Goal: Information Seeking & Learning: Learn about a topic

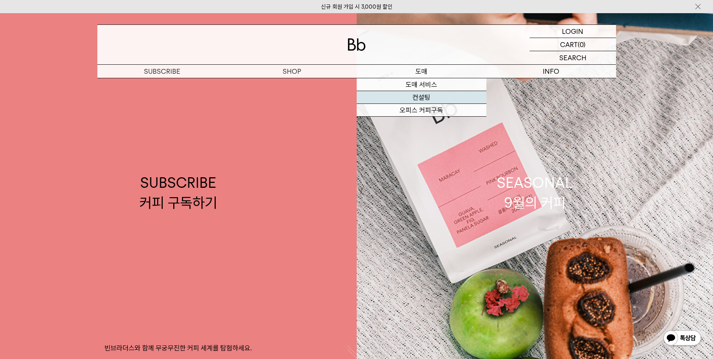
click at [416, 101] on link "컨설팅" at bounding box center [422, 97] width 130 height 13
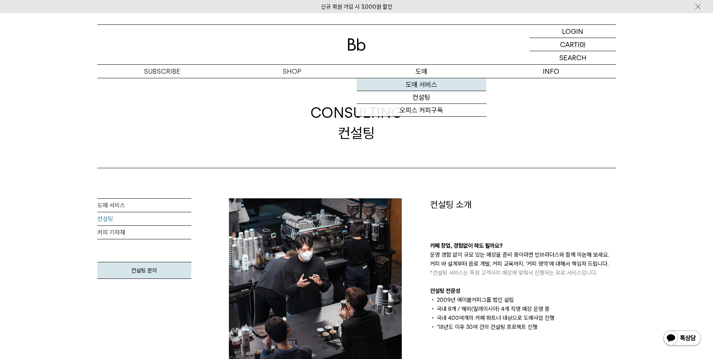
click at [411, 84] on link "도매 서비스" at bounding box center [422, 84] width 130 height 13
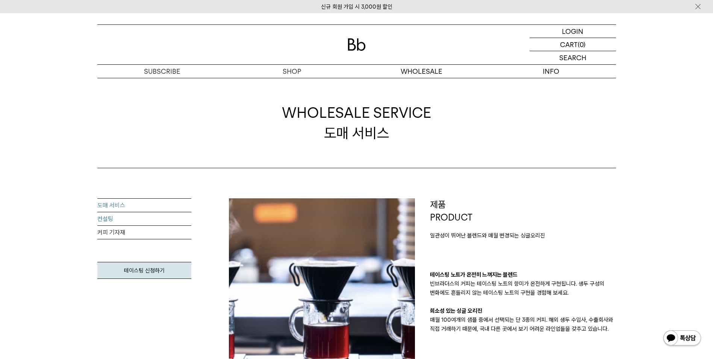
click at [120, 224] on link "컨설팅" at bounding box center [144, 219] width 94 height 14
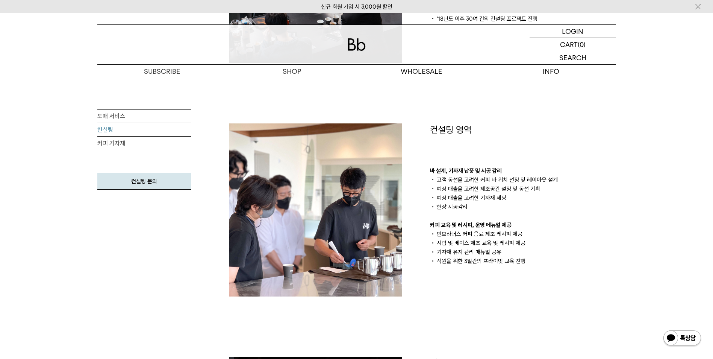
scroll to position [301, 0]
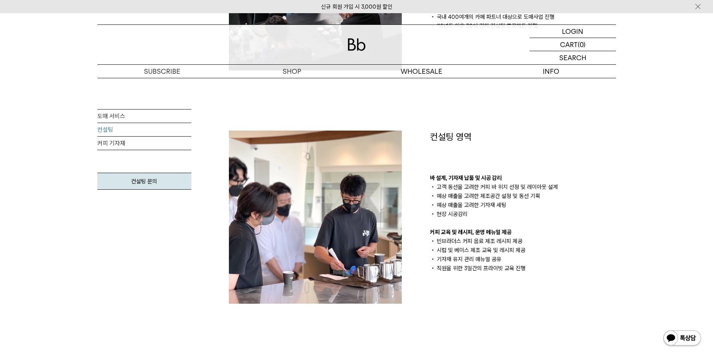
click at [681, 339] on img at bounding box center [682, 338] width 39 height 18
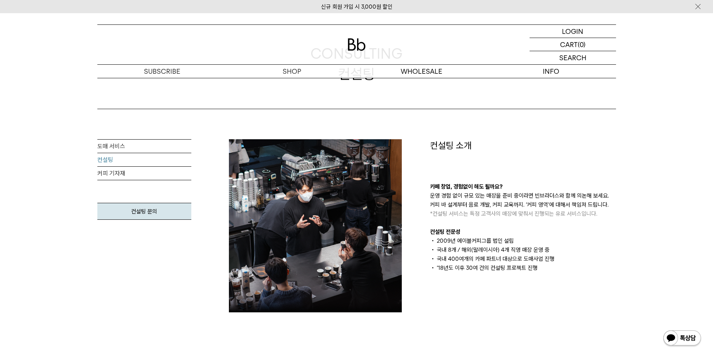
scroll to position [0, 0]
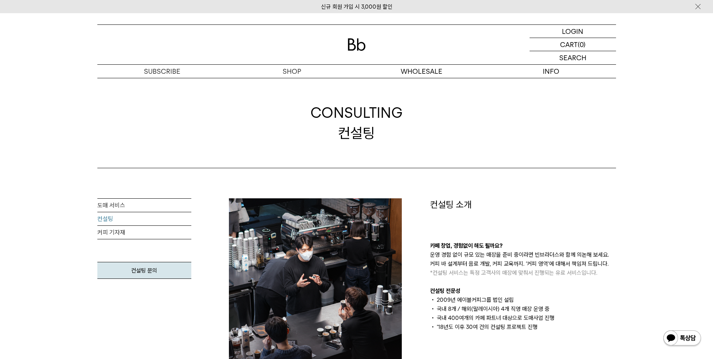
drag, startPoint x: 315, startPoint y: 104, endPoint x: 412, endPoint y: 143, distance: 104.3
click at [412, 143] on div "CONSULTING 컨설팅" at bounding box center [356, 123] width 519 height 90
drag, startPoint x: 412, startPoint y: 143, endPoint x: 411, endPoint y: 148, distance: 5.7
click at [411, 148] on div "CONSULTING 컨설팅" at bounding box center [356, 123] width 519 height 90
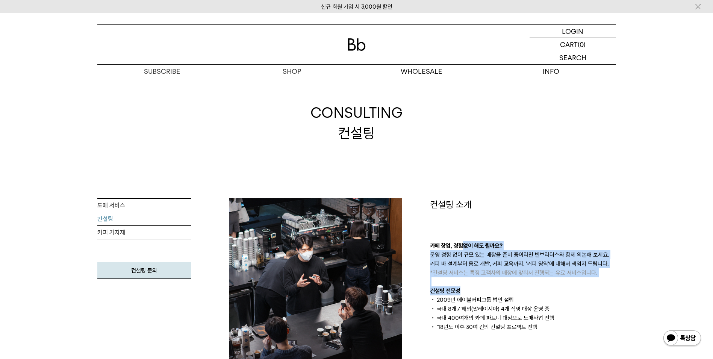
drag, startPoint x: 464, startPoint y: 214, endPoint x: 572, endPoint y: 294, distance: 134.1
click at [572, 294] on div "컨설팅 소개 카페 창업, 경험없이 해도 될까요? 운영 경험 없이 규모 있는 매장을 준비 중이라면 빈브라더스와 함께 의논해 보세요. 커피 바 설…" at bounding box center [523, 264] width 186 height 133
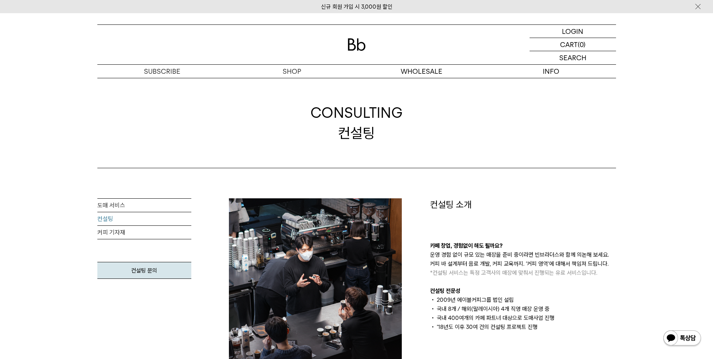
drag, startPoint x: 572, startPoint y: 294, endPoint x: 572, endPoint y: 327, distance: 32.7
click at [564, 316] on li "국내 400여개의 카페 파트너 대상으로 도매사업 진행" at bounding box center [523, 317] width 186 height 9
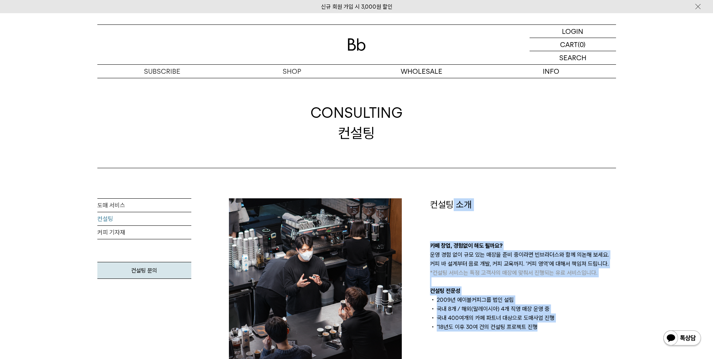
drag, startPoint x: 574, startPoint y: 332, endPoint x: 442, endPoint y: 201, distance: 186.1
click at [444, 201] on div "컨설팅 소개 카페 창업, 경험없이 해도 될까요? 운영 경험 없이 규모 있는 매장을 준비 중이라면 빈브라더스와 함께 의논해 보세요. 커피 바 설…" at bounding box center [522, 284] width 201 height 173
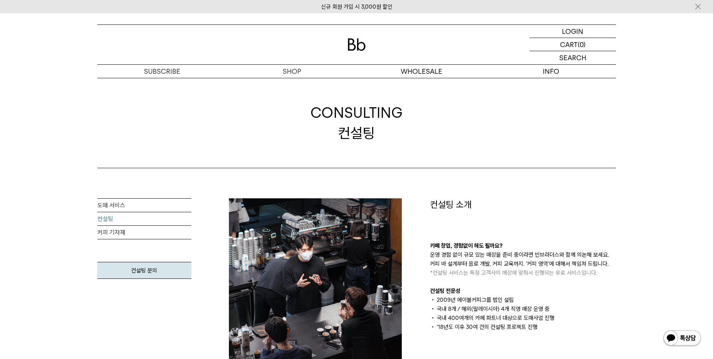
drag, startPoint x: 442, startPoint y: 201, endPoint x: 432, endPoint y: 203, distance: 9.5
click at [432, 203] on p "컨설팅 소개" at bounding box center [523, 204] width 186 height 13
drag, startPoint x: 304, startPoint y: 109, endPoint x: 408, endPoint y: 147, distance: 111.0
click at [408, 147] on div "CONSULTING 컨설팅" at bounding box center [356, 123] width 519 height 90
drag, startPoint x: 408, startPoint y: 147, endPoint x: 405, endPoint y: 176, distance: 29.8
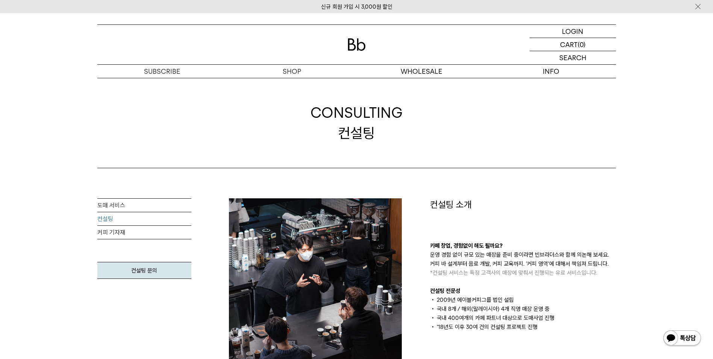
drag, startPoint x: 345, startPoint y: 118, endPoint x: 318, endPoint y: 101, distance: 32.2
click at [318, 101] on div "CONSULTING 컨설팅" at bounding box center [356, 123] width 519 height 90
drag, startPoint x: 318, startPoint y: 101, endPoint x: 300, endPoint y: 111, distance: 20.5
click at [295, 122] on div "CONSULTING 컨설팅" at bounding box center [356, 123] width 519 height 90
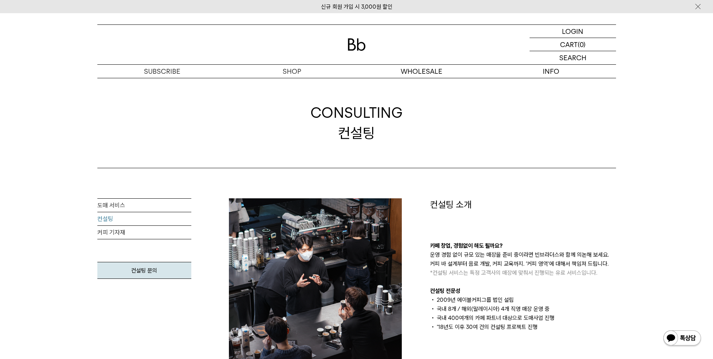
drag, startPoint x: 303, startPoint y: 104, endPoint x: 415, endPoint y: 148, distance: 121.2
click at [415, 148] on div "CONSULTING 컨설팅" at bounding box center [356, 123] width 519 height 90
drag, startPoint x: 415, startPoint y: 148, endPoint x: 411, endPoint y: 158, distance: 10.4
click at [411, 157] on div "CONSULTING 컨설팅" at bounding box center [356, 123] width 519 height 90
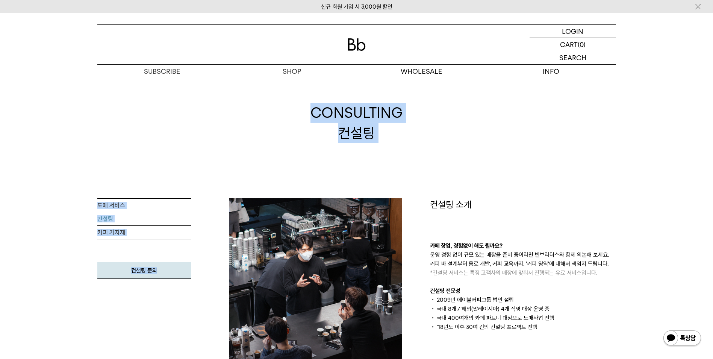
drag, startPoint x: 412, startPoint y: 180, endPoint x: 224, endPoint y: 91, distance: 207.7
drag, startPoint x: 224, startPoint y: 91, endPoint x: 239, endPoint y: 127, distance: 38.7
click at [239, 127] on div "CONSULTING 컨설팅" at bounding box center [356, 123] width 519 height 90
drag, startPoint x: 282, startPoint y: 103, endPoint x: 394, endPoint y: 136, distance: 117.0
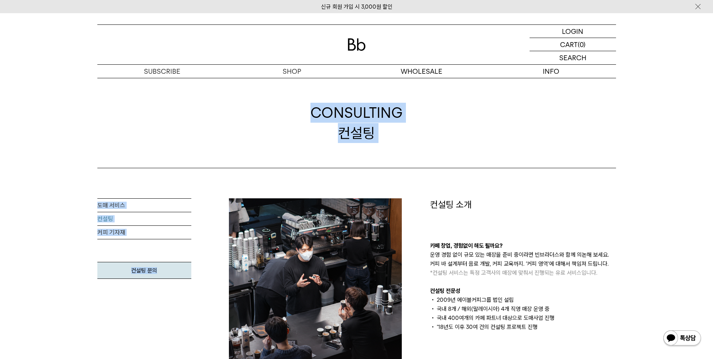
click at [394, 136] on div "CONSULTING 컨설팅" at bounding box center [356, 123] width 519 height 90
drag, startPoint x: 394, startPoint y: 136, endPoint x: 386, endPoint y: 148, distance: 14.5
click at [386, 148] on div "CONSULTING 컨설팅" at bounding box center [356, 123] width 519 height 90
drag, startPoint x: 388, startPoint y: 138, endPoint x: 307, endPoint y: 118, distance: 83.1
click at [307, 118] on div "CONSULTING 컨설팅" at bounding box center [356, 123] width 519 height 90
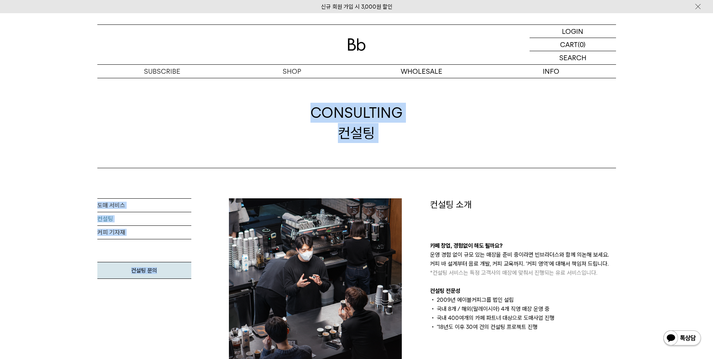
drag, startPoint x: 307, startPoint y: 118, endPoint x: 300, endPoint y: 127, distance: 12.0
click at [300, 127] on div "CONSULTING 컨설팅" at bounding box center [356, 123] width 519 height 90
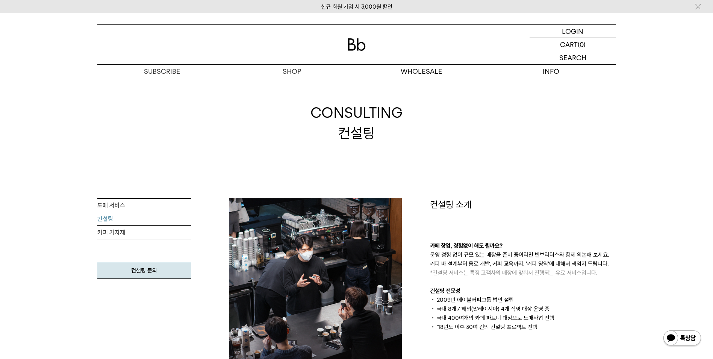
drag, startPoint x: 379, startPoint y: 133, endPoint x: 309, endPoint y: 101, distance: 77.0
click at [309, 101] on div "CONSULTING 컨설팅" at bounding box center [356, 123] width 519 height 90
drag, startPoint x: 309, startPoint y: 101, endPoint x: 301, endPoint y: 111, distance: 13.6
click at [301, 111] on div "CONSULTING 컨설팅" at bounding box center [356, 123] width 519 height 90
drag, startPoint x: 304, startPoint y: 104, endPoint x: 407, endPoint y: 133, distance: 106.4
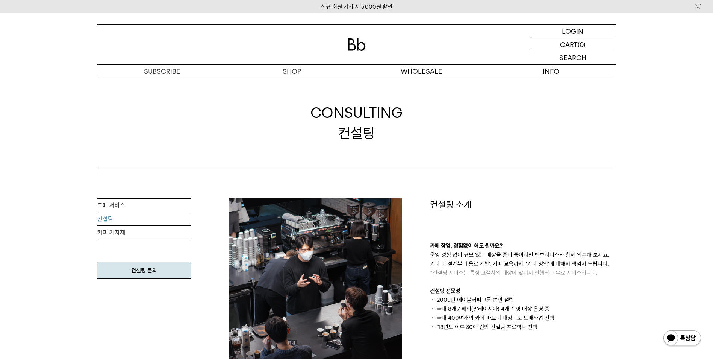
click at [407, 133] on div "CONSULTING 컨설팅" at bounding box center [356, 123] width 519 height 90
drag, startPoint x: 407, startPoint y: 133, endPoint x: 400, endPoint y: 147, distance: 14.8
click at [401, 145] on div "CONSULTING 컨설팅" at bounding box center [356, 123] width 519 height 90
drag, startPoint x: 398, startPoint y: 149, endPoint x: 310, endPoint y: 7, distance: 166.9
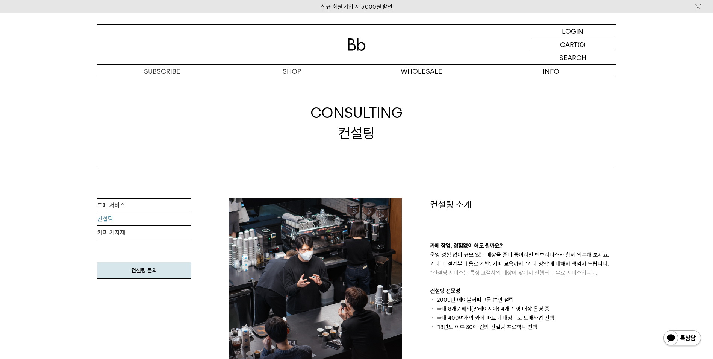
click at [310, 7] on div "신규 회원 가입 시 3,000원 할인" at bounding box center [356, 6] width 713 height 13
drag, startPoint x: 304, startPoint y: 4, endPoint x: 406, endPoint y: 144, distance: 173.4
drag, startPoint x: 406, startPoint y: 144, endPoint x: 405, endPoint y: 154, distance: 9.5
click at [405, 154] on div "CONSULTING 컨설팅" at bounding box center [356, 123] width 519 height 90
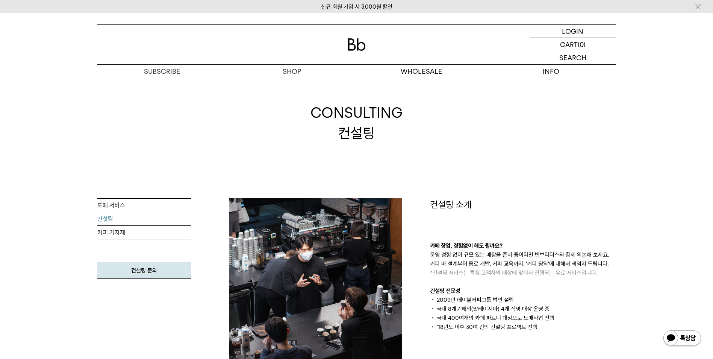
drag, startPoint x: 447, startPoint y: 148, endPoint x: 170, endPoint y: 31, distance: 301.0
drag, startPoint x: 170, startPoint y: 31, endPoint x: 89, endPoint y: 32, distance: 80.4
click at [89, 32] on div "LOGIN 로그인 LOGIN 로그인 CART 장바구니 (0) SEARCH 검색 검색폼 ** 추천상품" at bounding box center [356, 45] width 713 height 65
drag, startPoint x: 102, startPoint y: 10, endPoint x: 439, endPoint y: 160, distance: 368.8
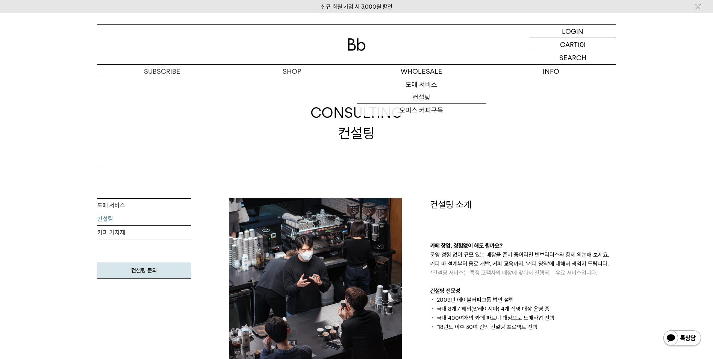
drag, startPoint x: 439, startPoint y: 160, endPoint x: 426, endPoint y: 171, distance: 16.6
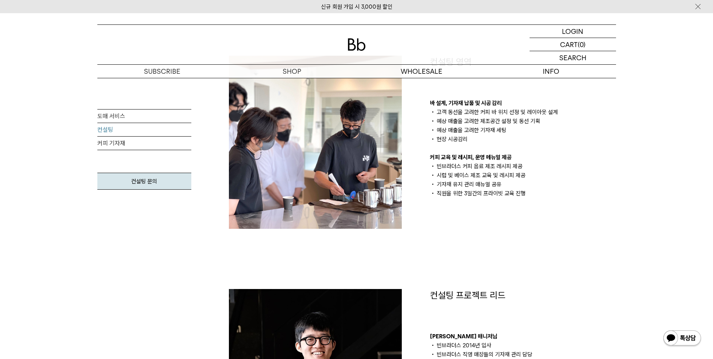
scroll to position [338, 0]
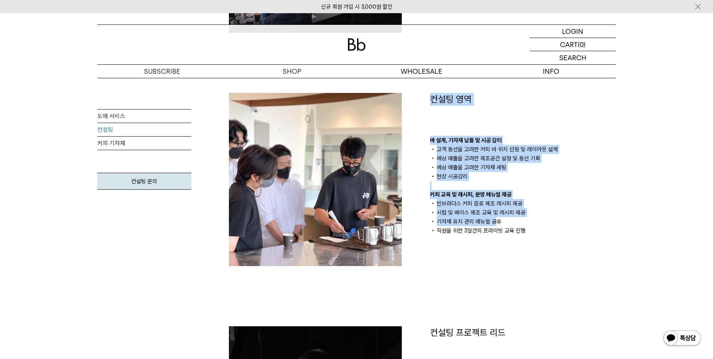
drag, startPoint x: 409, startPoint y: 135, endPoint x: 497, endPoint y: 221, distance: 122.5
click at [497, 221] on div "컨설팅 소개 카페 창업, 경험없이 해도 될까요? 운영 경험 없이 규모 있는 매장을 준비 중이라면 빈브라더스와 함께 의논해 보세요. 커피 바 설…" at bounding box center [422, 179] width 402 height 639
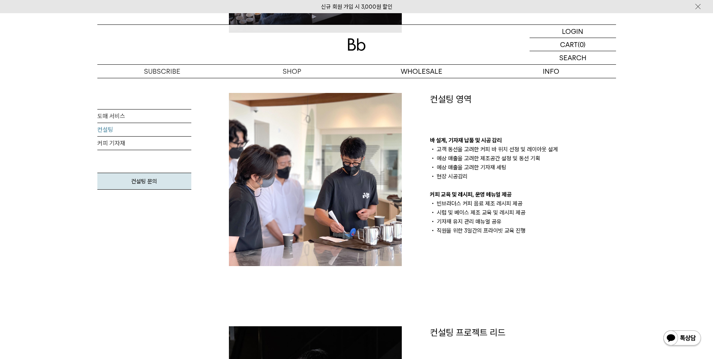
drag, startPoint x: 497, startPoint y: 221, endPoint x: 521, endPoint y: 273, distance: 57.5
click at [521, 273] on div "컨설팅 소개 카페 창업, 경험없이 해도 될까요? 운영 경험 없이 규모 있는 매장을 준비 중이라면 빈브라더스와 함께 의논해 보세요. 커피 바 설…" at bounding box center [422, 179] width 402 height 639
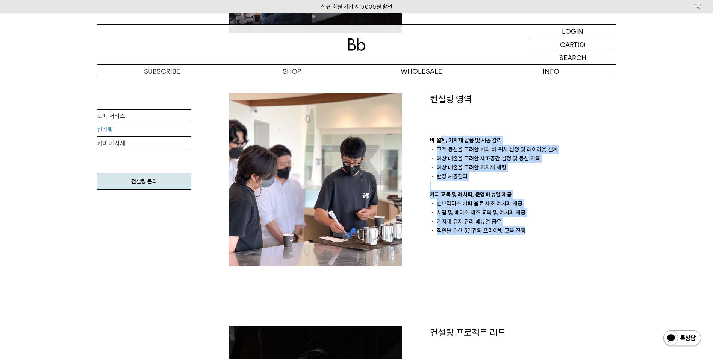
drag, startPoint x: 528, startPoint y: 252, endPoint x: 442, endPoint y: 123, distance: 155.4
click at [442, 123] on div "컨설팅 영역 바 설계, 기자재 납품 및 시공 감리 고객 동선을 고려한 커피 바 위치 선정 및 레이아웃 설계 예상 매출을 고려한 제조공간 설정 …" at bounding box center [522, 179] width 201 height 173
drag, startPoint x: 442, startPoint y: 123, endPoint x: 423, endPoint y: 176, distance: 57.2
click at [423, 176] on div "컨설팅 영역 바 설계, 기자재 납품 및 시공 감리 고객 동선을 고려한 커피 바 위치 선정 및 레이아웃 설계 예상 매출을 고려한 제조공간 설정 …" at bounding box center [522, 179] width 201 height 173
drag, startPoint x: 420, startPoint y: 110, endPoint x: 543, endPoint y: 250, distance: 186.2
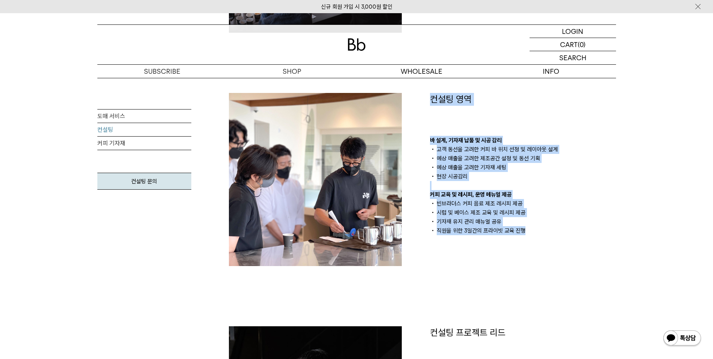
click at [543, 250] on div "컨설팅 소개 카페 창업, 경험없이 해도 될까요? 운영 경험 없이 규모 있는 매장을 준비 중이라면 빈브라더스와 함께 의논해 보세요. 커피 바 설…" at bounding box center [422, 179] width 402 height 639
drag, startPoint x: 543, startPoint y: 250, endPoint x: 475, endPoint y: 263, distance: 69.0
click at [475, 263] on div "컨설팅 영역 바 설계, 기자재 납품 및 시공 감리 고객 동선을 고려한 커피 바 위치 선정 및 레이아웃 설계 예상 매출을 고려한 제조공간 설정 …" at bounding box center [522, 179] width 201 height 173
